Goal: Browse casually

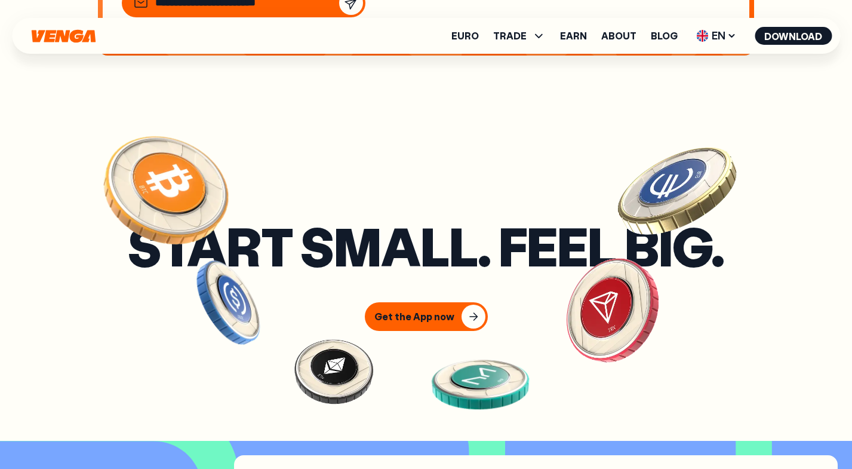
scroll to position [4249, 0]
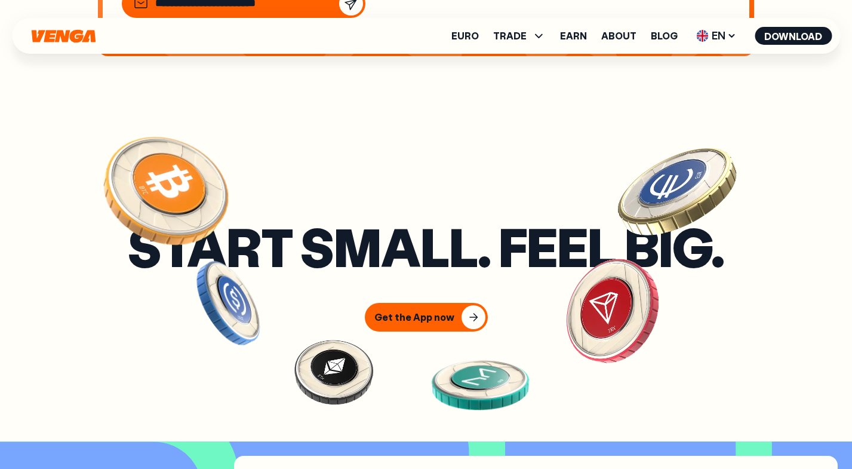
click at [567, 262] on img at bounding box center [611, 309] width 149 height 147
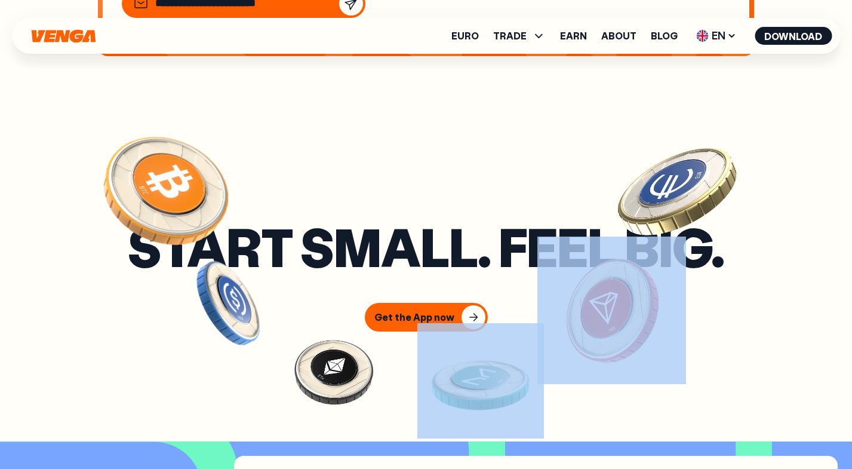
click at [461, 249] on h3 "Start small. Feel big." at bounding box center [426, 246] width 596 height 46
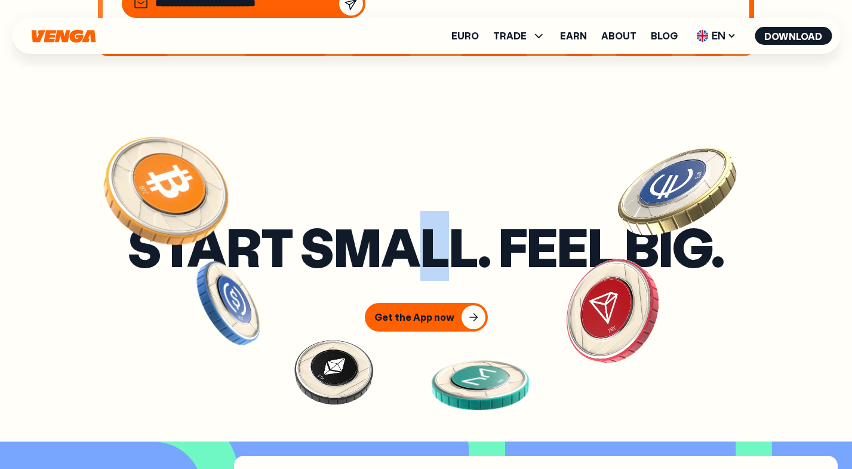
drag, startPoint x: 424, startPoint y: 254, endPoint x: 407, endPoint y: 254, distance: 17.3
click at [407, 254] on h3 "Start small. Feel big." at bounding box center [426, 246] width 596 height 46
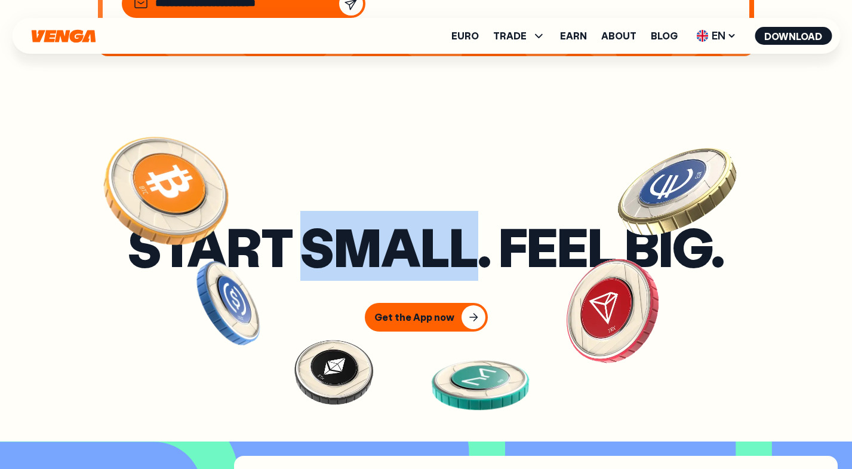
click at [407, 254] on h3 "Start small. Feel big." at bounding box center [426, 246] width 596 height 46
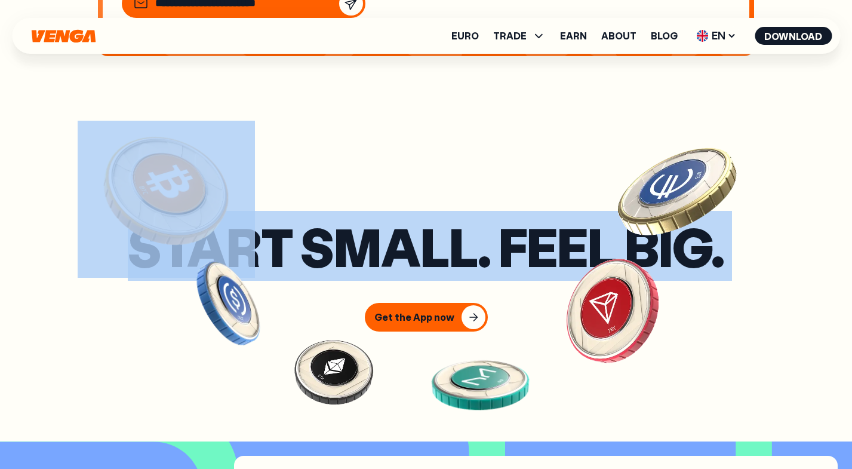
click at [407, 254] on h3 "Start small. Feel big." at bounding box center [426, 246] width 596 height 46
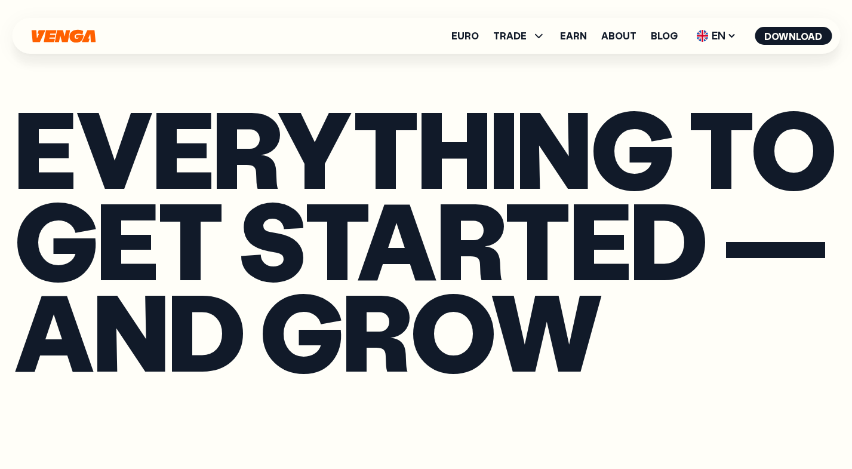
scroll to position [1842, 0]
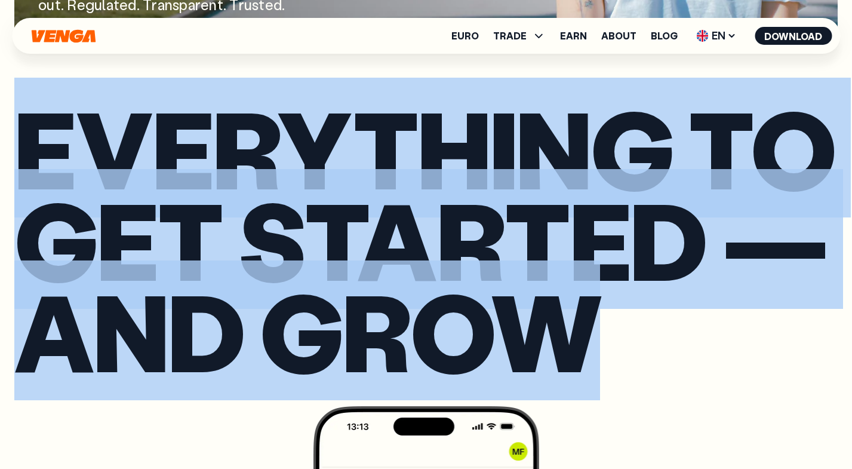
drag, startPoint x: 603, startPoint y: 332, endPoint x: 42, endPoint y: 146, distance: 591.4
click at [42, 146] on h2 "Everything to get started — and grow" at bounding box center [425, 239] width 823 height 274
copy h2 "Everything to get started — and grow"
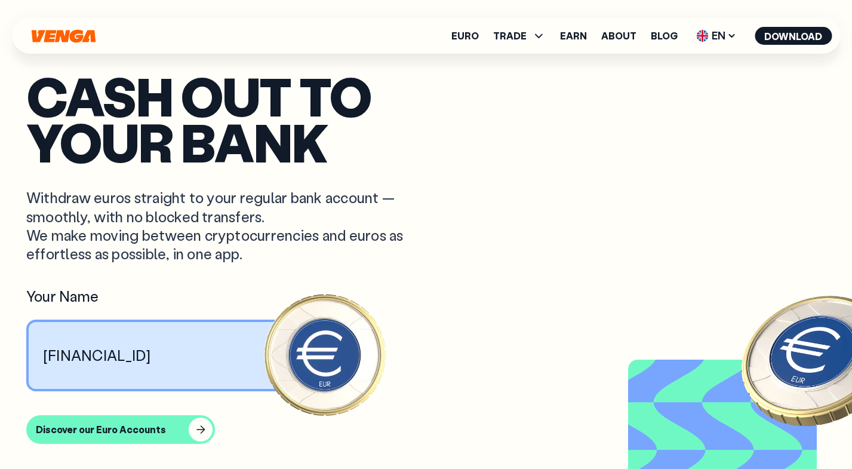
scroll to position [846, 0]
click at [434, 273] on article "Cash out to your bank Withdraw euros straight to your regular bank account — sm…" at bounding box center [425, 258] width 799 height 370
